Goal: Transaction & Acquisition: Purchase product/service

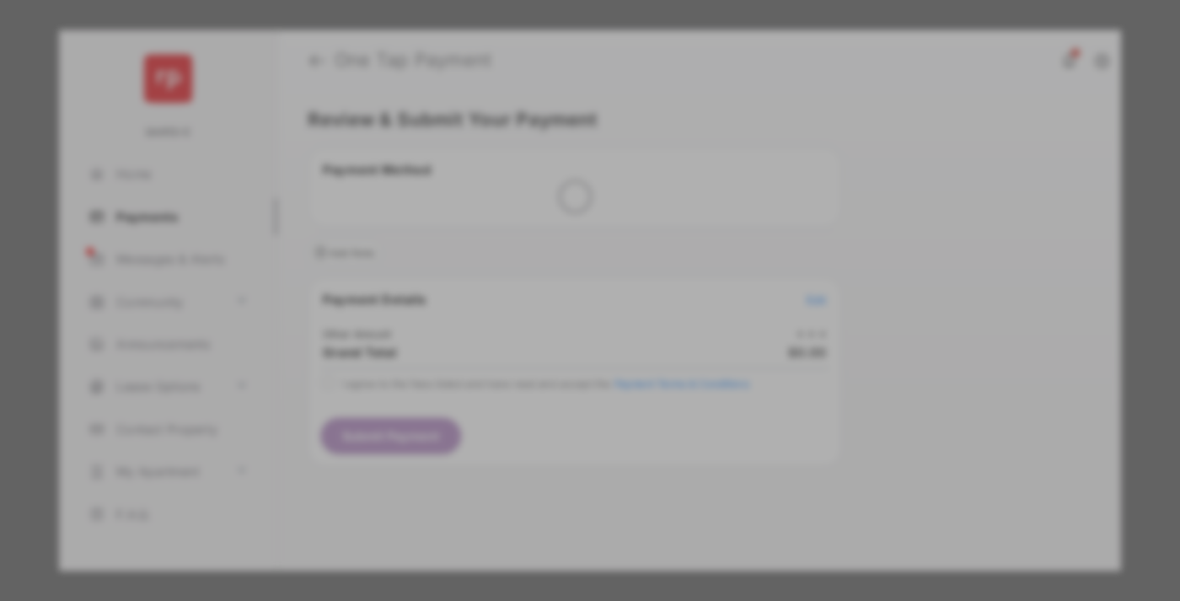
click at [559, 271] on div "Other Amount" at bounding box center [558, 285] width 273 height 29
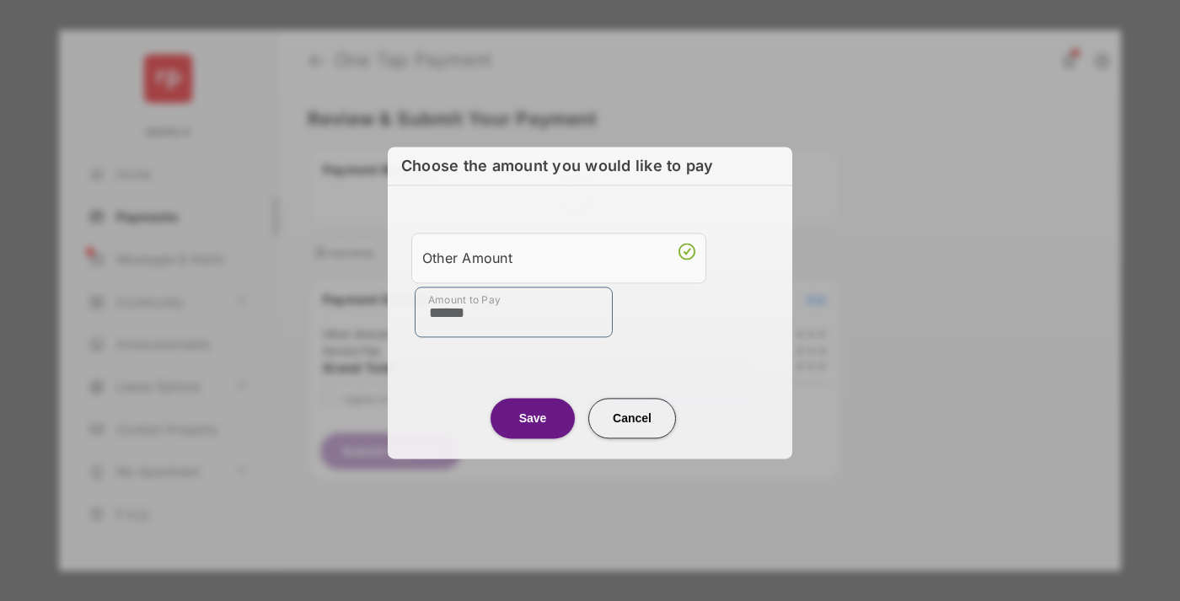
type input "******"
click at [533, 417] on button "Save" at bounding box center [533, 418] width 84 height 40
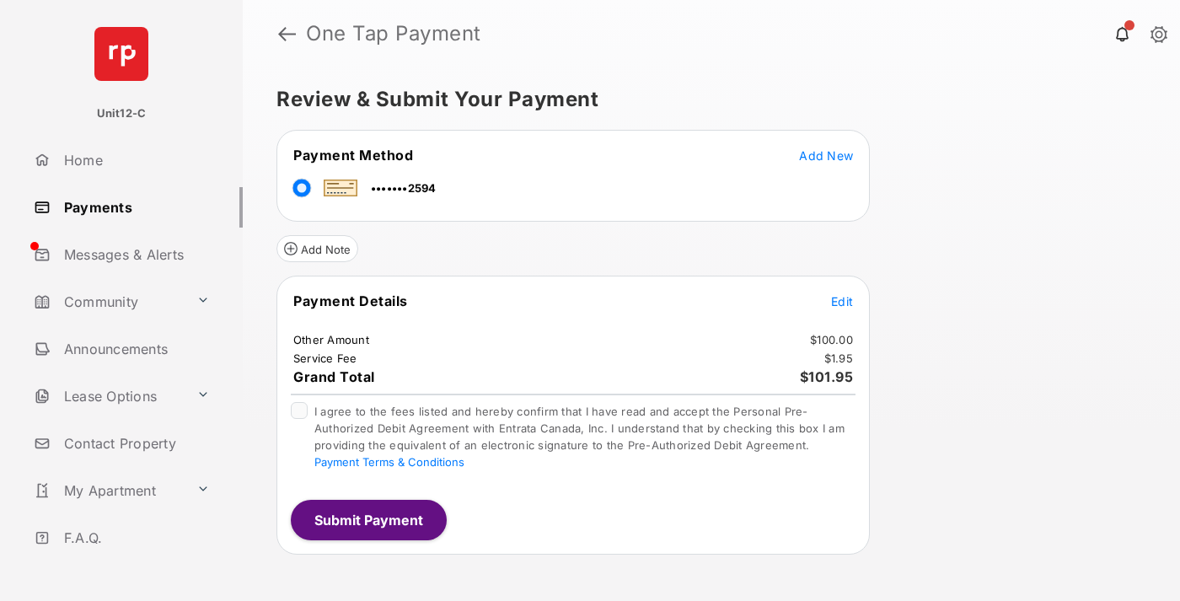
click at [842, 301] on span "Edit" at bounding box center [842, 301] width 22 height 14
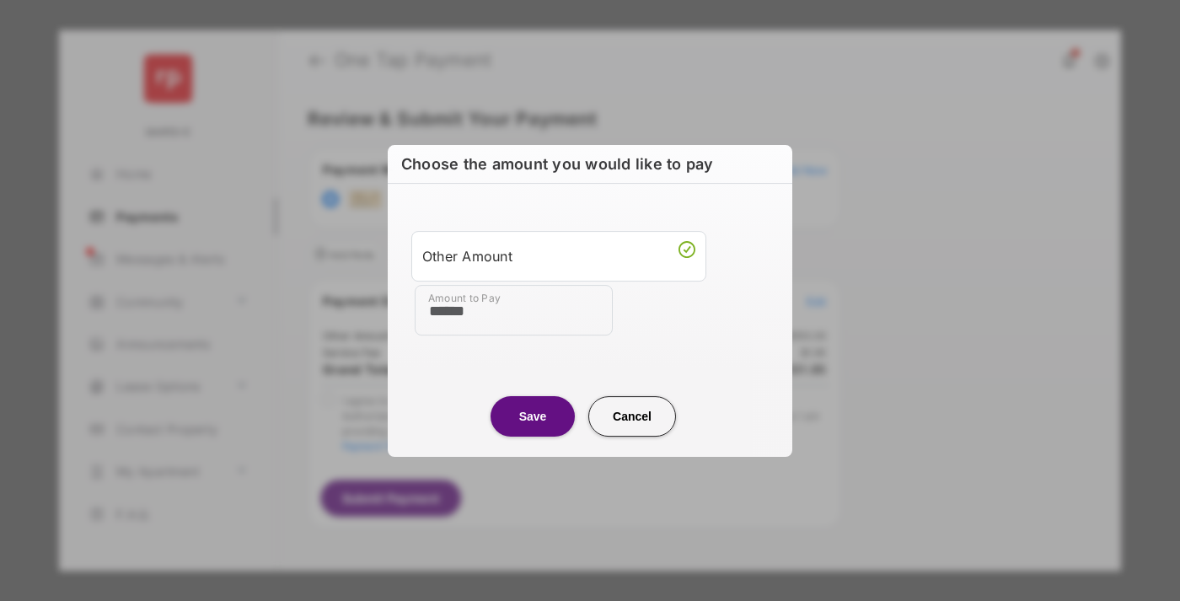
click at [533, 416] on button "Save" at bounding box center [533, 416] width 84 height 40
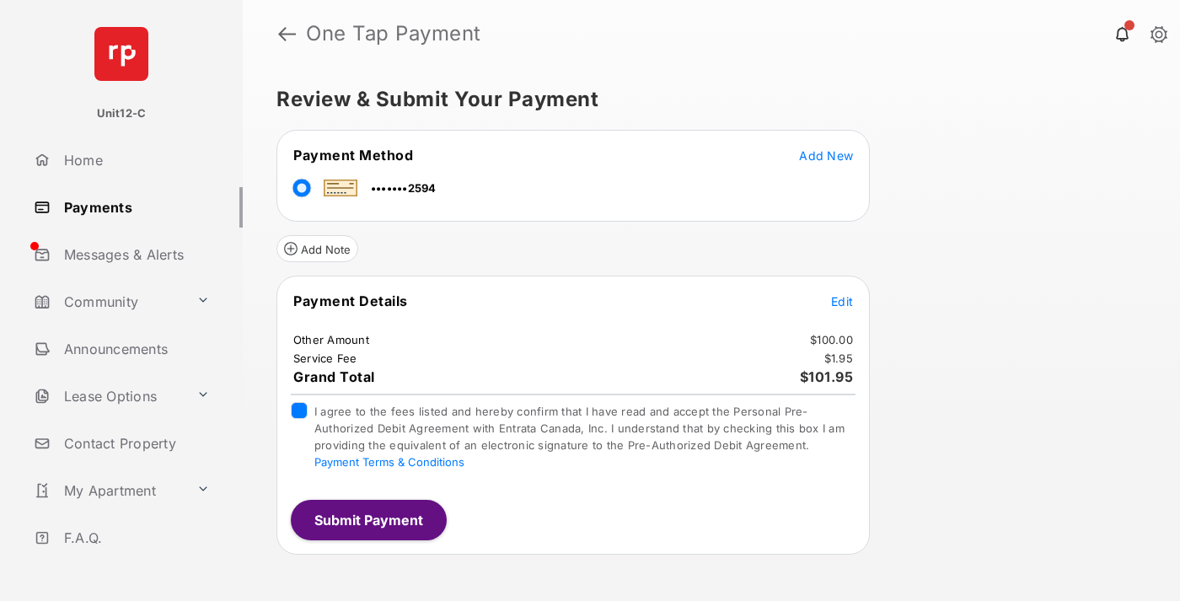
click at [368, 519] on button "Submit Payment" at bounding box center [369, 520] width 156 height 40
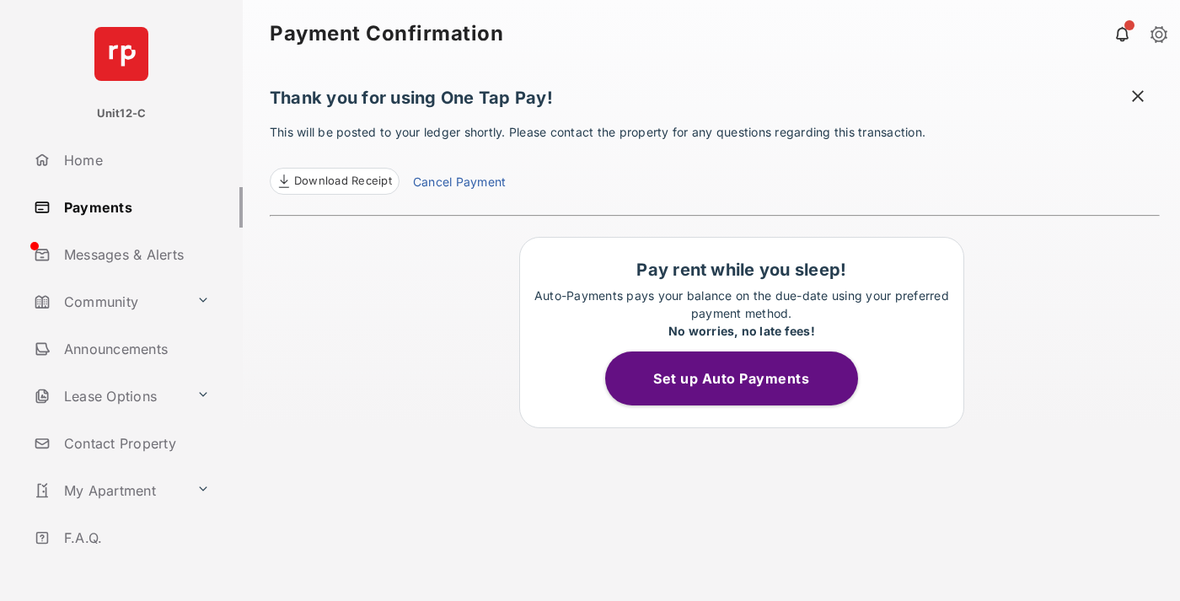
click at [1138, 98] on span at bounding box center [1138, 98] width 17 height 21
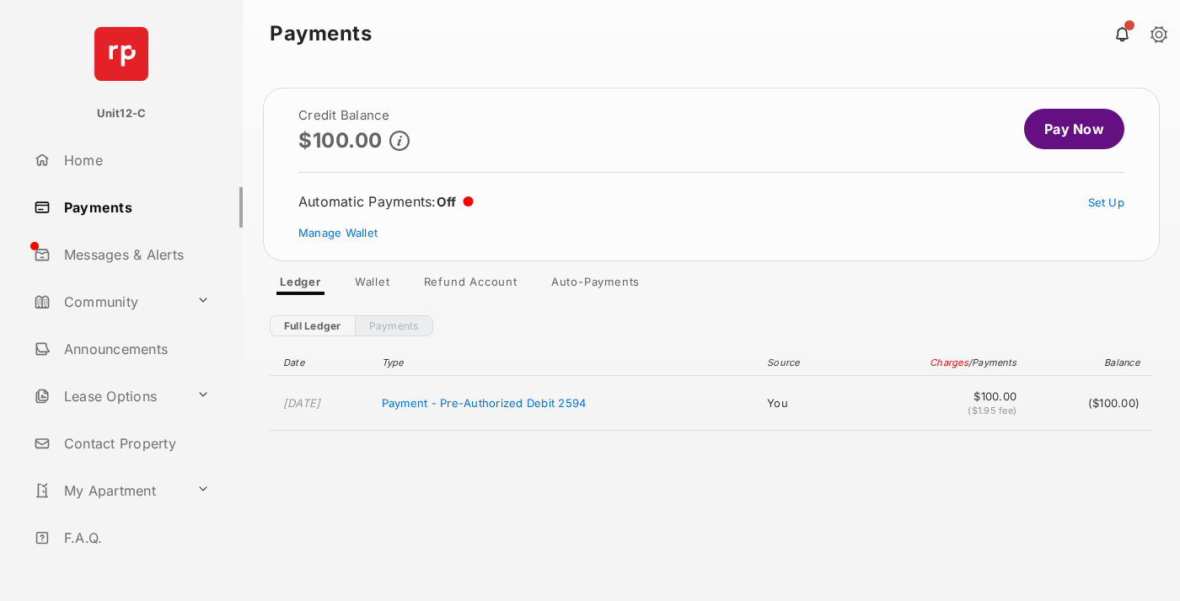
click at [338, 233] on link "Manage Wallet" at bounding box center [337, 232] width 79 height 13
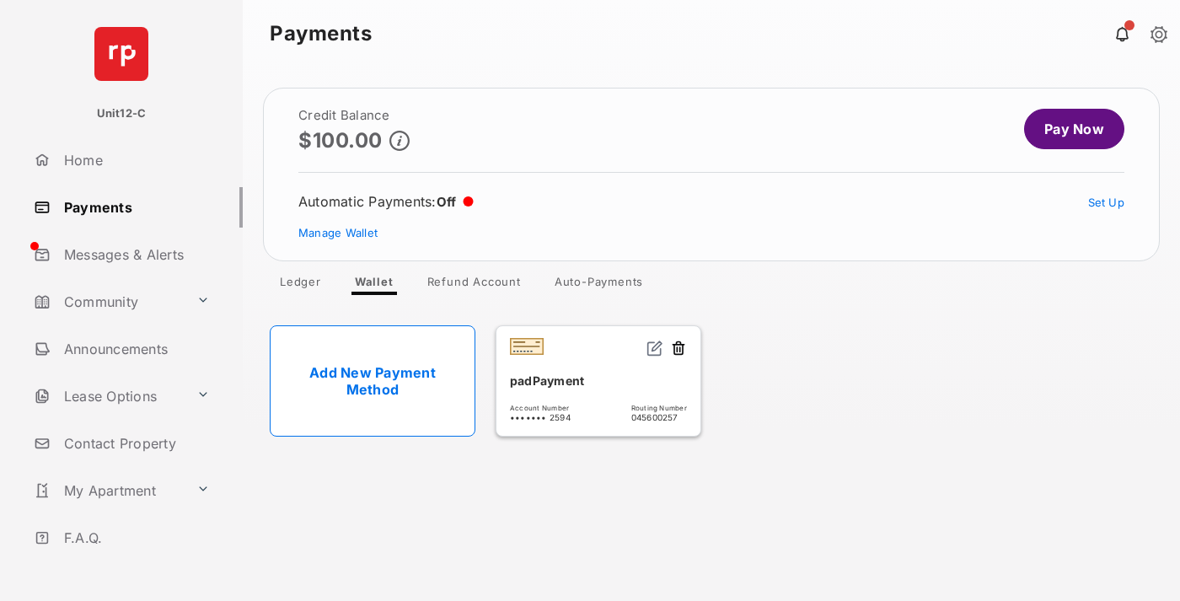
click at [679, 349] on button at bounding box center [678, 349] width 17 height 19
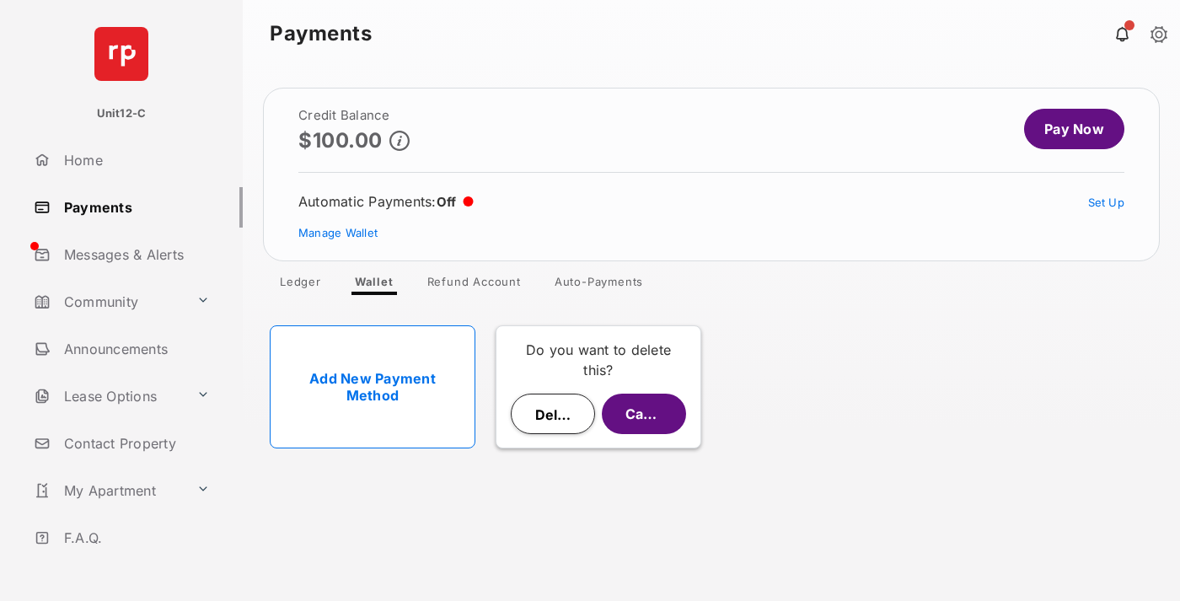
click at [553, 414] on button "Delete" at bounding box center [553, 414] width 84 height 40
